Goal: Task Accomplishment & Management: Use online tool/utility

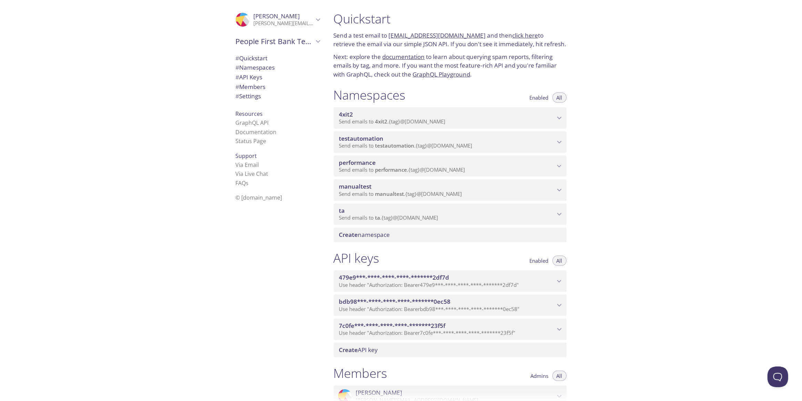
drag, startPoint x: 395, startPoint y: 227, endPoint x: 260, endPoint y: 247, distance: 136.9
click at [260, 247] on div ".cls-1 { fill: #6d5ca8; } .cls-2 { fill: #3fc191; } .cls-3 { fill: #3b4752; } .…" at bounding box center [276, 200] width 103 height 401
click at [387, 234] on span "Create namespace" at bounding box center [364, 234] width 51 height 8
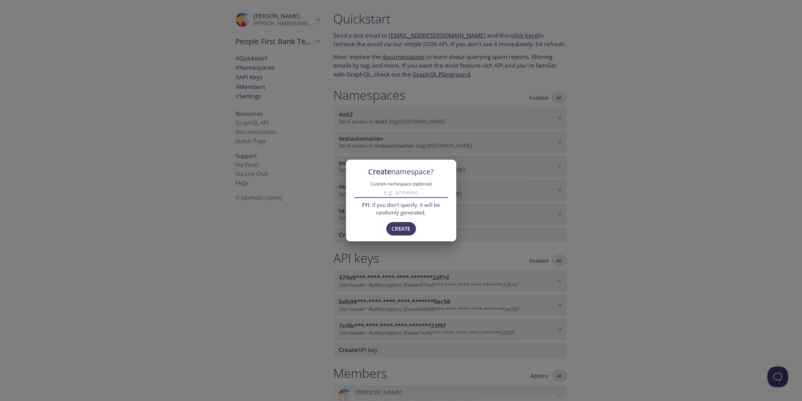
click at [410, 194] on input "Custom namespace (optional)" at bounding box center [401, 191] width 94 height 11
type input "tsl"
click at [282, 247] on div "Create namespace? Custom namespace (optional) tsl FYI : If you don't specify, i…" at bounding box center [401, 200] width 802 height 401
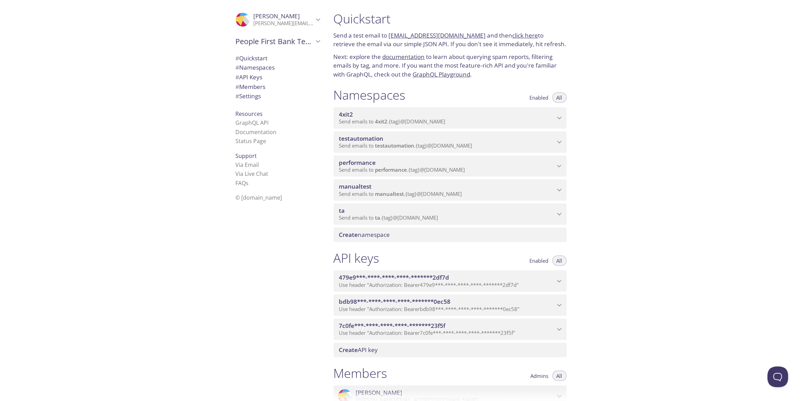
click at [367, 239] on div "Create namespace" at bounding box center [449, 234] width 233 height 14
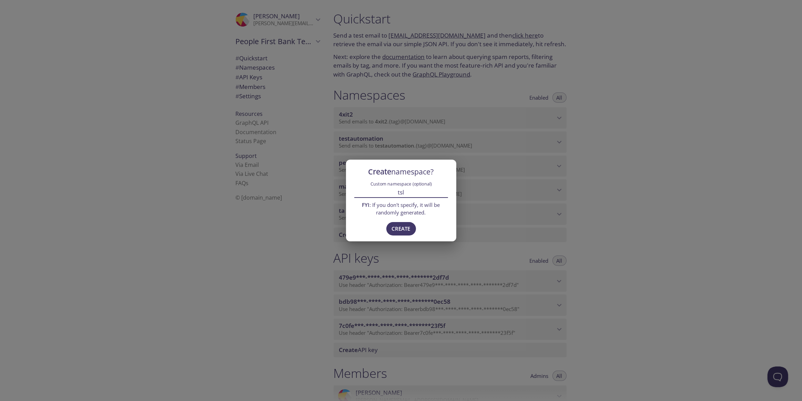
drag, startPoint x: 416, startPoint y: 194, endPoint x: 394, endPoint y: 195, distance: 22.4
click at [394, 195] on input "tsl" at bounding box center [401, 191] width 94 height 11
click at [399, 231] on span "Create" at bounding box center [401, 228] width 19 height 9
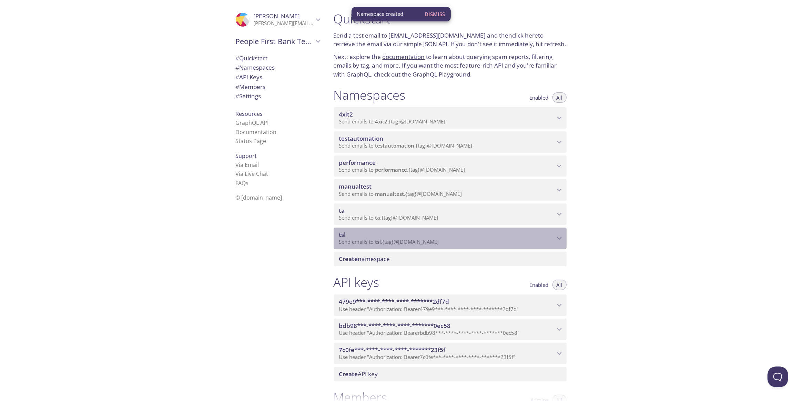
click at [555, 238] on icon "tsl namespace" at bounding box center [559, 238] width 9 height 9
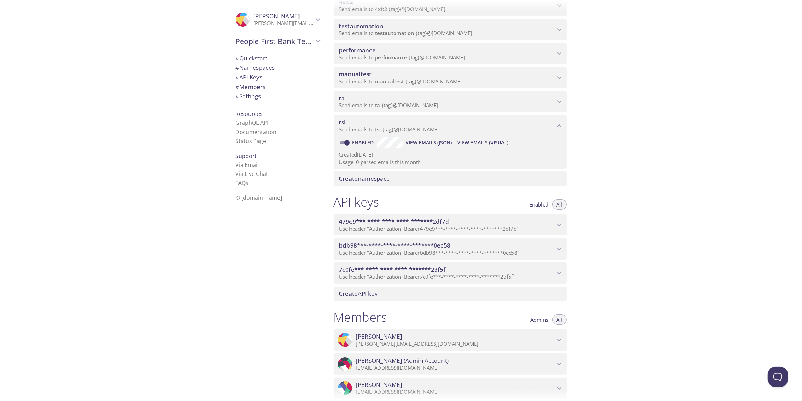
scroll to position [125, 0]
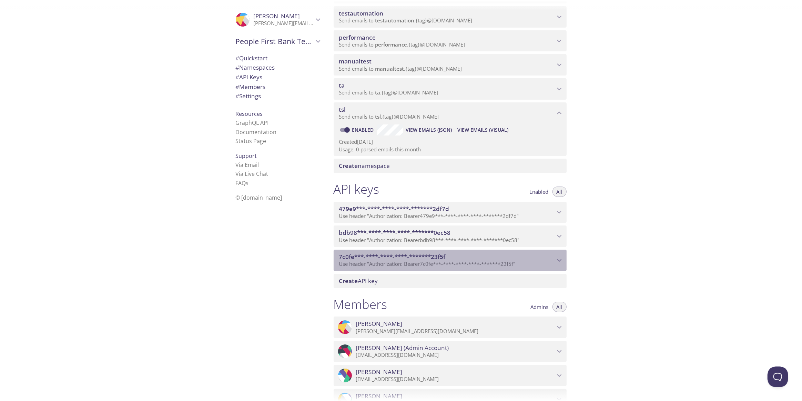
click at [558, 260] on icon "7c0fe***-****-****-****-*******23f5f API key" at bounding box center [559, 260] width 4 height 3
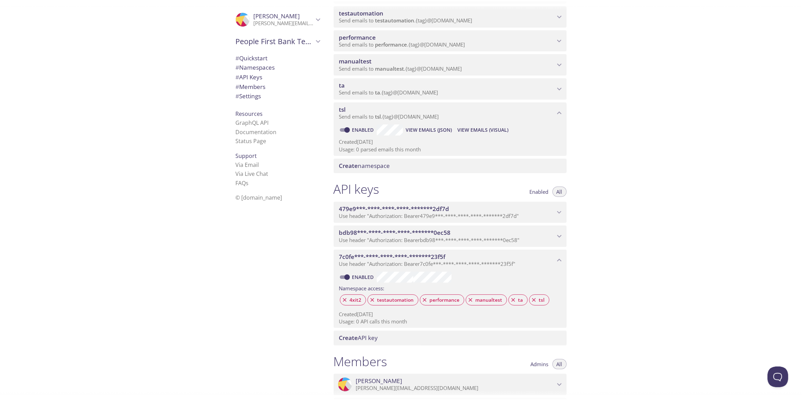
click at [559, 235] on icon "bdb98***-****-****-****-*******0ec58 API key" at bounding box center [559, 236] width 9 height 9
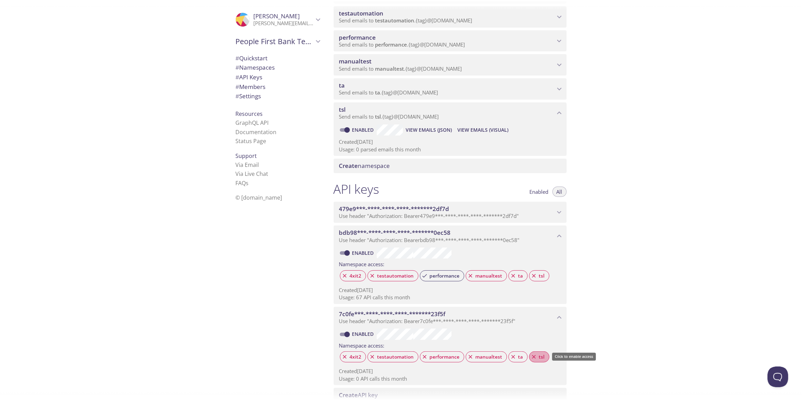
click at [531, 354] on icon at bounding box center [534, 356] width 6 height 6
